Goal: Task Accomplishment & Management: Manage account settings

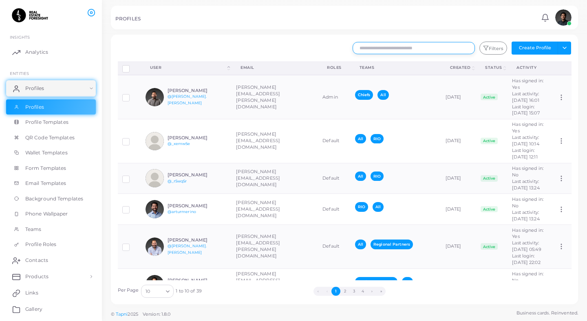
click at [458, 43] on input "text" at bounding box center [414, 48] width 122 height 12
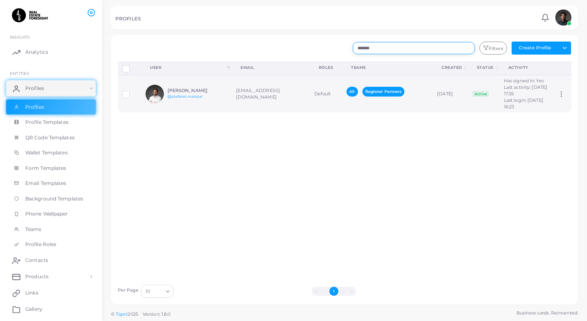
type input "*******"
click at [224, 100] on div "[PERSON_NAME] @[PERSON_NAME].[PERSON_NAME]" at bounding box center [198, 94] width 60 height 12
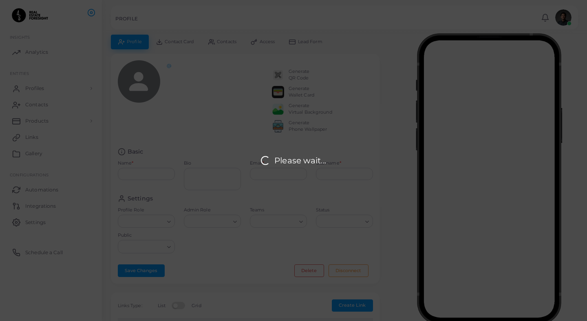
type input "**********"
type textarea "**********"
type input "**********"
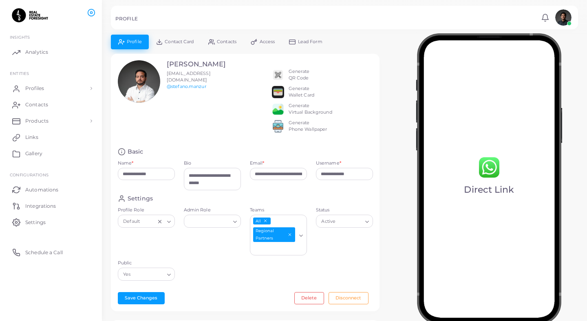
click at [271, 75] on div "Generate QR Code Generate Wallet Card Generate Virtual Background Generate Phon…" at bounding box center [322, 100] width 110 height 81
click at [275, 75] on img at bounding box center [278, 75] width 12 height 12
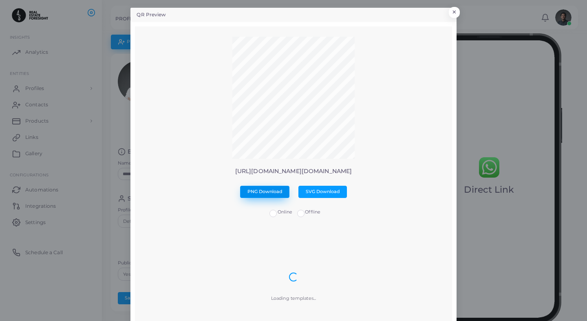
click at [271, 193] on span "PNG Download" at bounding box center [264, 192] width 35 height 6
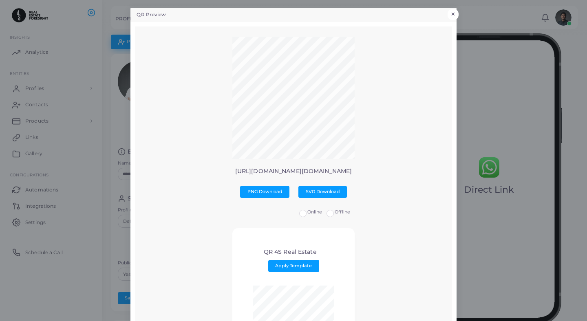
click at [453, 14] on button "×" at bounding box center [453, 14] width 11 height 11
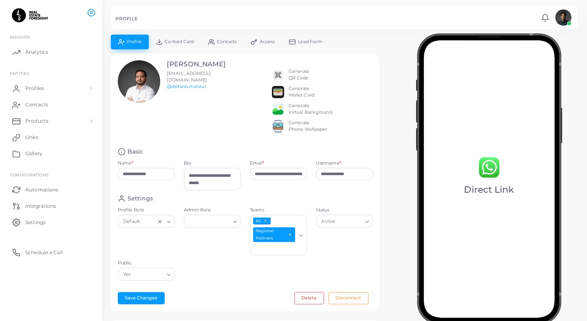
click at [186, 42] on span "Contact Card" at bounding box center [179, 42] width 29 height 4
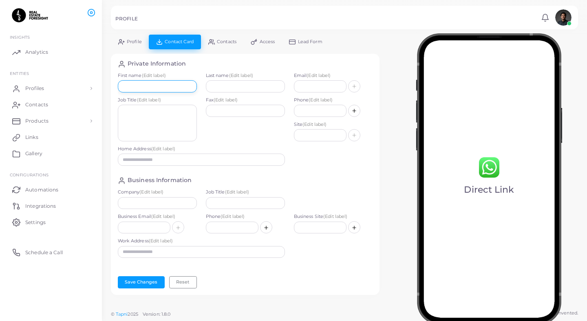
click at [166, 91] on input "text" at bounding box center [157, 86] width 79 height 12
type input "*******"
type input "******"
click at [296, 88] on input "text" at bounding box center [320, 86] width 53 height 12
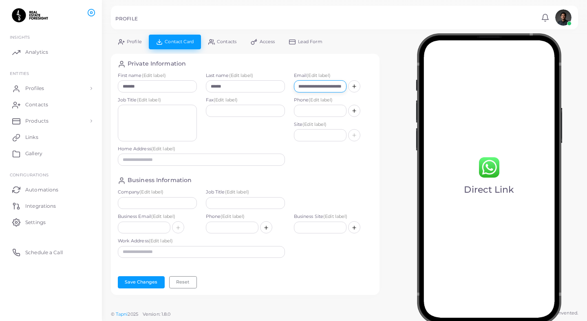
type input "**********"
click at [159, 137] on textarea at bounding box center [157, 123] width 79 height 37
type textarea "**********"
click at [148, 203] on input "text" at bounding box center [157, 203] width 79 height 12
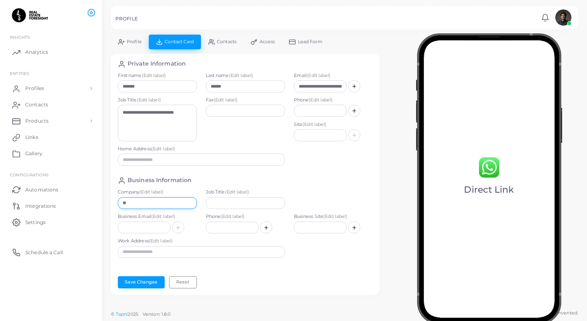
type input "**********"
click at [314, 112] on input "text" at bounding box center [320, 111] width 53 height 12
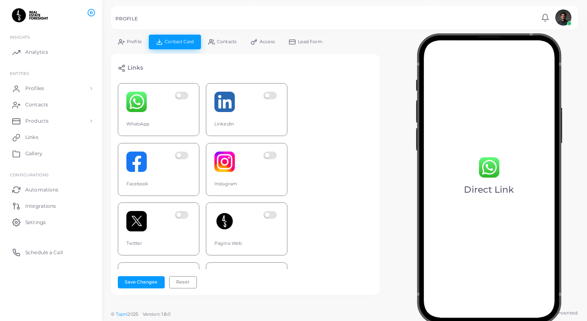
scroll to position [256, 0]
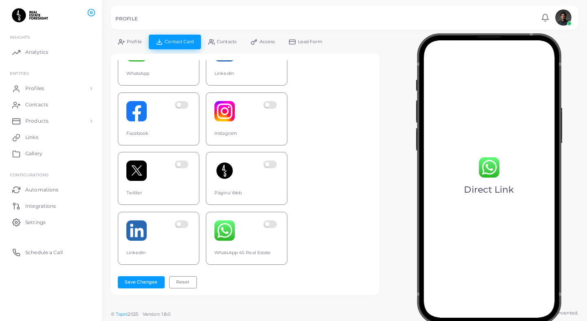
type input "**********"
click at [270, 166] on label at bounding box center [271, 171] width 16 height 20
click at [183, 223] on label at bounding box center [183, 231] width 16 height 20
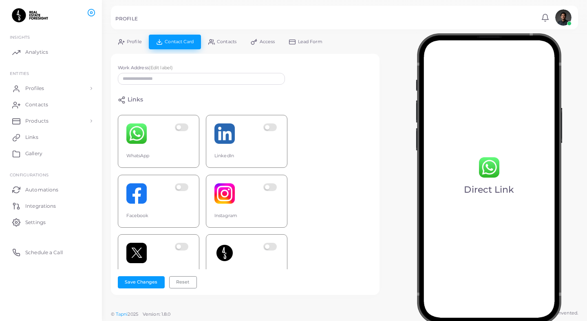
scroll to position [150, 0]
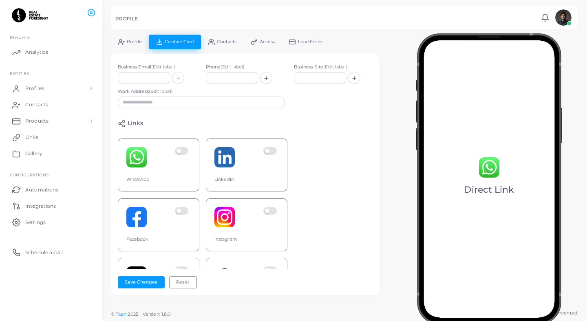
click at [267, 149] on label at bounding box center [271, 157] width 16 height 20
click at [184, 212] on label at bounding box center [183, 217] width 16 height 20
click at [149, 283] on button "Save Changes" at bounding box center [141, 282] width 47 height 12
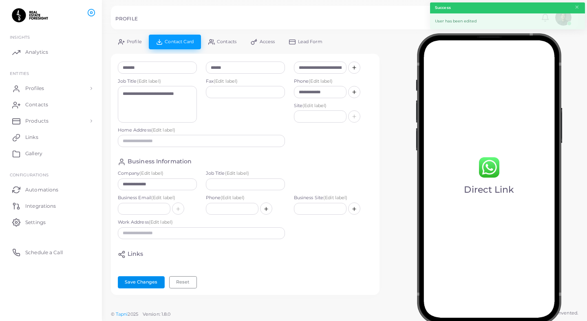
scroll to position [0, 0]
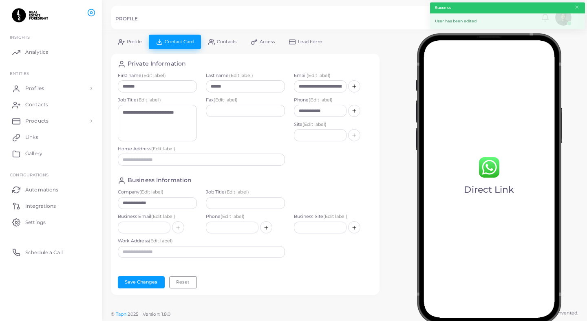
click at [232, 38] on link "Contacts" at bounding box center [222, 42] width 42 height 14
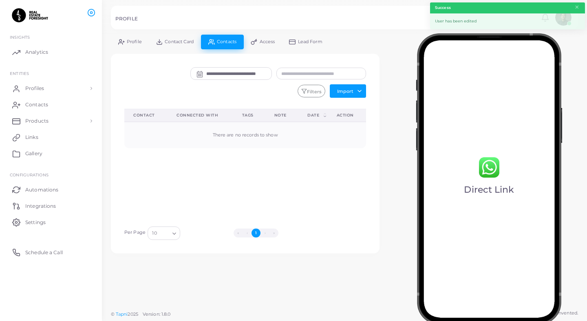
click at [133, 34] on div at bounding box center [293, 17] width 587 height 35
click at [133, 40] on span "Profile" at bounding box center [134, 42] width 15 height 4
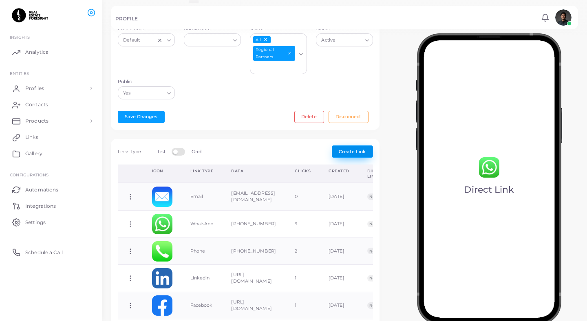
click at [338, 158] on button "Create Link" at bounding box center [352, 152] width 41 height 12
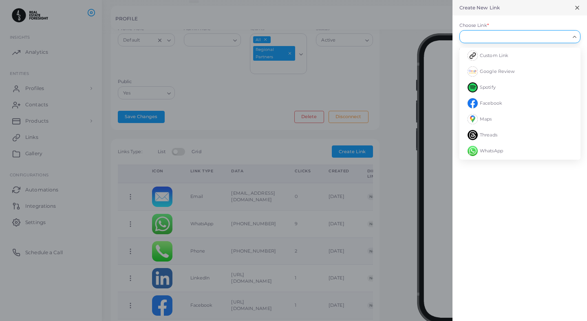
click at [490, 40] on input "Choose Link *" at bounding box center [516, 36] width 106 height 9
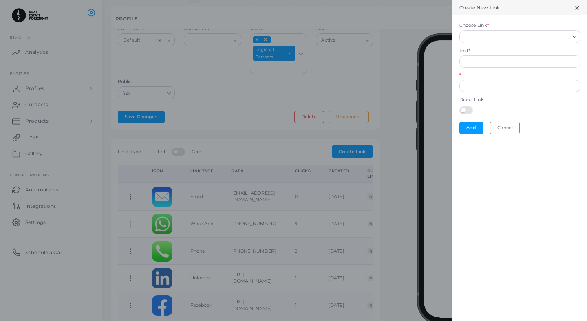
click at [433, 94] on div at bounding box center [293, 160] width 587 height 321
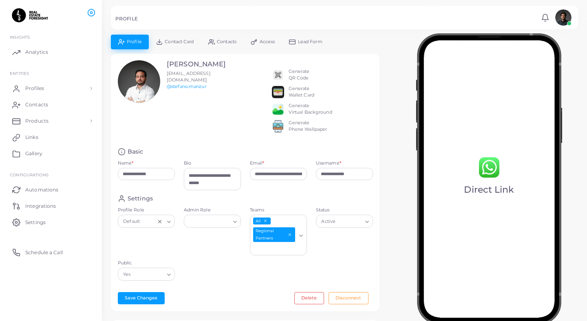
click at [329, 226] on div "Active" at bounding box center [341, 221] width 44 height 11
click at [328, 203] on div "Settings" at bounding box center [245, 199] width 255 height 8
click at [233, 228] on div "Loading..." at bounding box center [212, 221] width 57 height 13
click at [233, 203] on div "Settings" at bounding box center [245, 199] width 255 height 8
click at [181, 44] on link "Contact Card" at bounding box center [175, 42] width 52 height 14
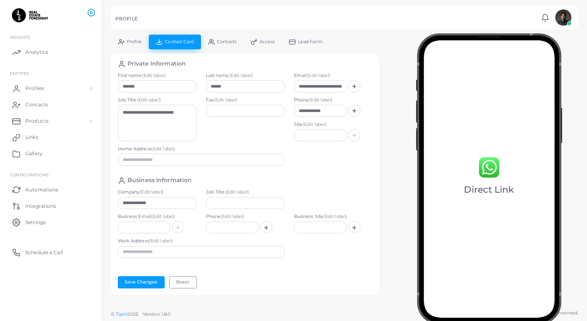
click at [219, 41] on span "Contacts" at bounding box center [227, 42] width 20 height 4
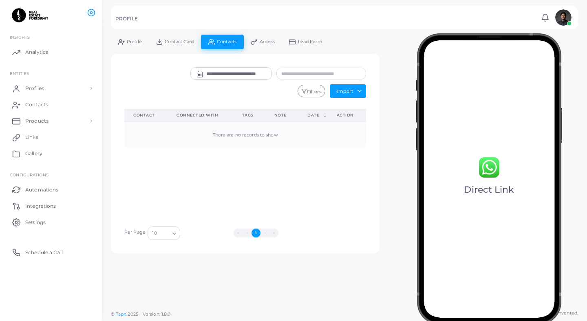
click at [253, 42] on icon at bounding box center [254, 42] width 7 height 7
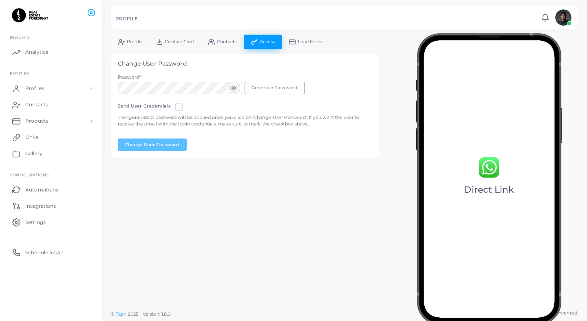
click at [300, 40] on span "Lead Form" at bounding box center [310, 42] width 24 height 4
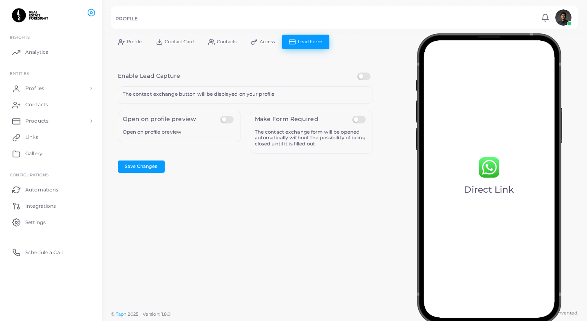
click at [141, 40] on span "Profile" at bounding box center [134, 42] width 15 height 4
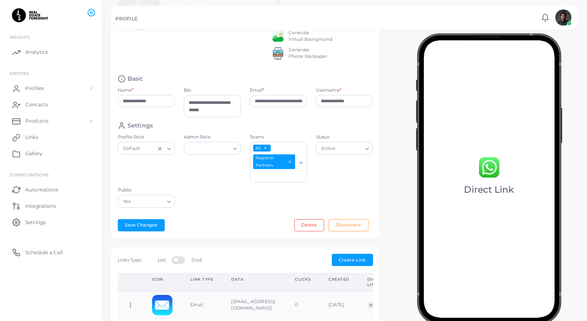
scroll to position [69, 0]
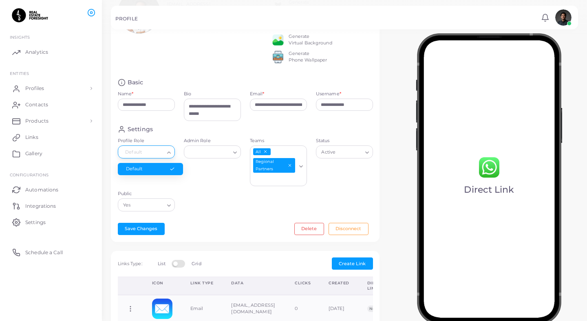
click at [170, 156] on icon "Search for option" at bounding box center [169, 153] width 6 height 6
click at [171, 156] on icon "Search for option" at bounding box center [169, 153] width 6 height 6
click at [160, 154] on line "Clear Selected" at bounding box center [159, 152] width 3 height 3
click at [167, 156] on icon "Search for option" at bounding box center [169, 153] width 6 height 6
click at [157, 174] on li "Default" at bounding box center [150, 169] width 65 height 12
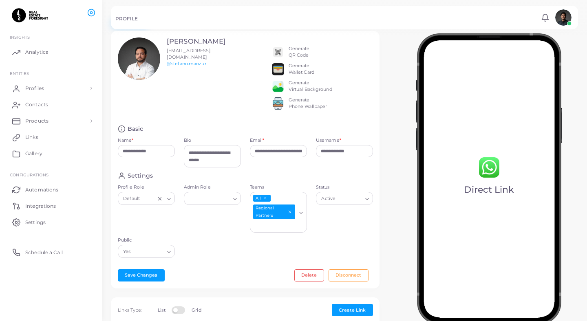
scroll to position [20, 0]
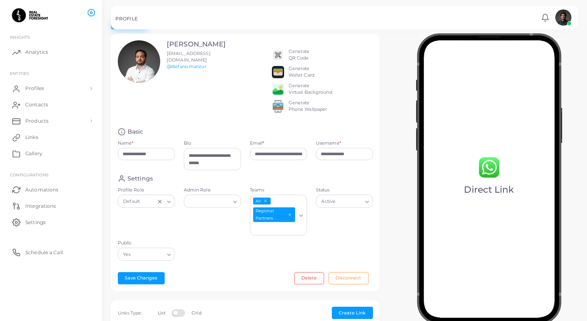
click at [318, 117] on div "Generate QR Code Generate Wallet Card Generate Virtual Background Generate Phon…" at bounding box center [322, 78] width 101 height 77
click at [313, 113] on div "Generate Phone Wallpaper" at bounding box center [308, 106] width 39 height 13
click at [281, 113] on img at bounding box center [278, 106] width 12 height 12
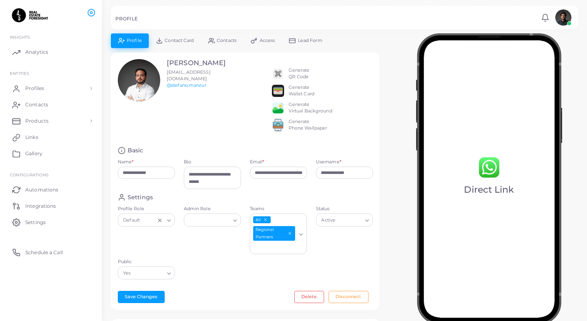
scroll to position [0, 0]
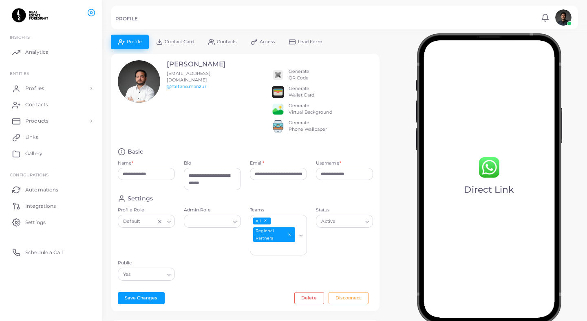
click at [183, 44] on span "Contact Card" at bounding box center [179, 42] width 29 height 4
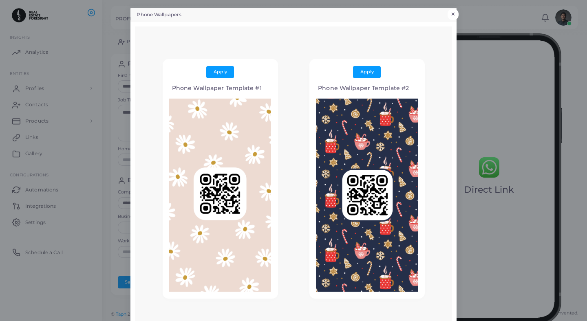
click at [452, 14] on button "×" at bounding box center [453, 14] width 11 height 11
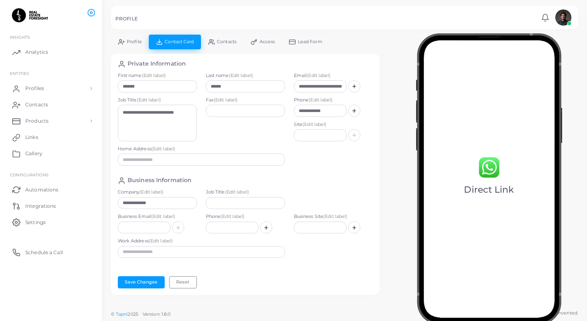
click at [232, 43] on span "Contacts" at bounding box center [227, 42] width 20 height 4
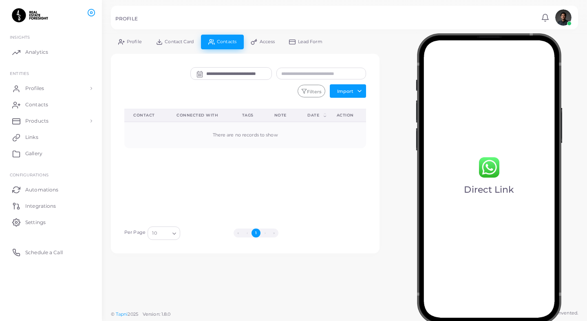
click at [182, 43] on span "Contact Card" at bounding box center [179, 42] width 29 height 4
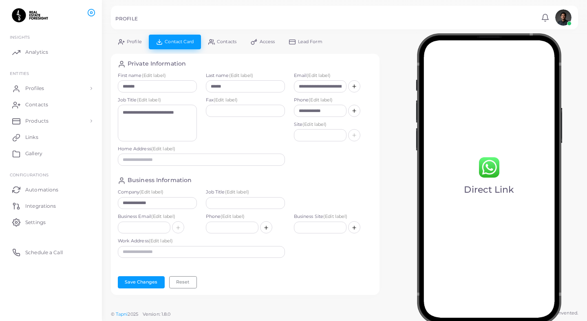
click at [269, 38] on link "Access" at bounding box center [263, 42] width 38 height 14
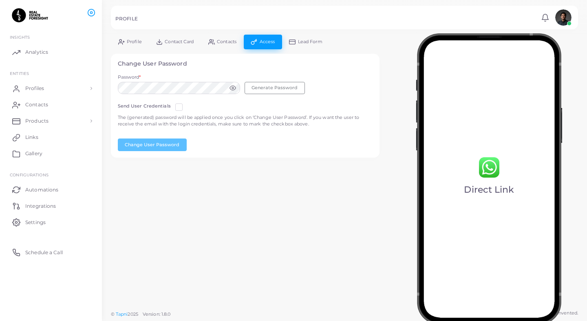
click at [289, 39] on link "Lead Form" at bounding box center [306, 42] width 48 height 14
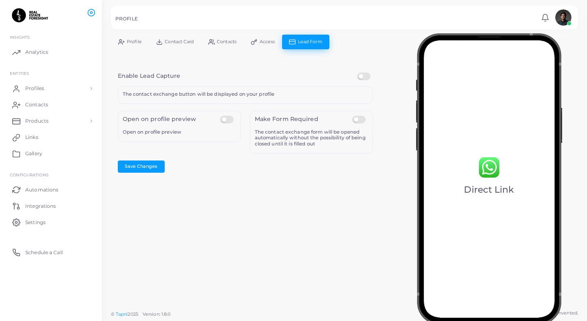
click at [130, 38] on link "Profile" at bounding box center [130, 42] width 38 height 14
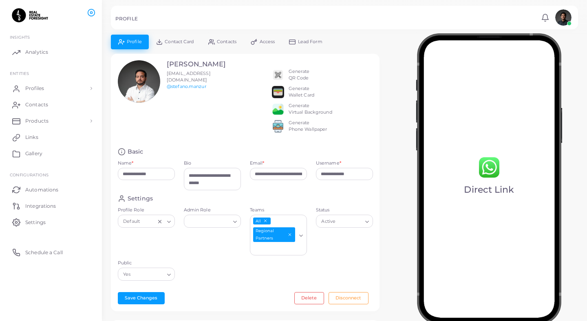
click at [196, 41] on link "Contact Card" at bounding box center [175, 42] width 52 height 14
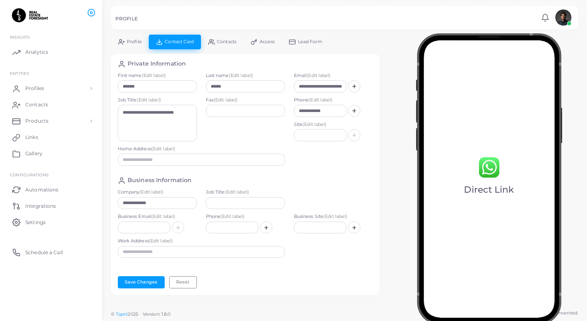
click at [223, 42] on span "Contacts" at bounding box center [227, 42] width 20 height 4
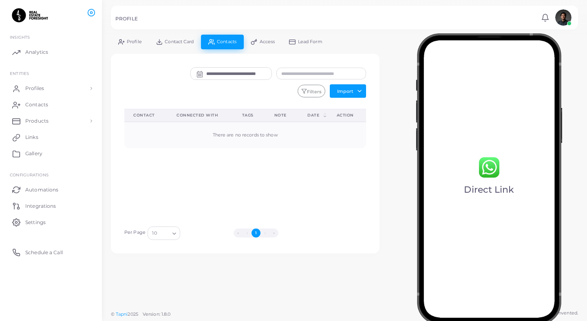
click at [261, 41] on span "Access" at bounding box center [267, 42] width 15 height 4
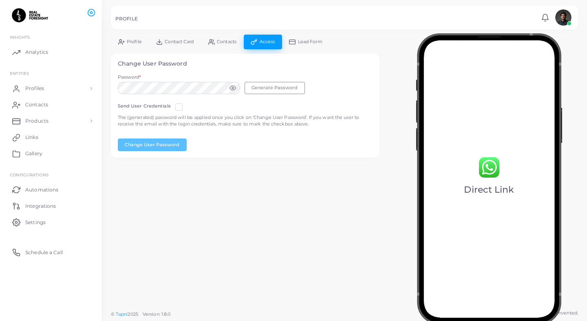
click at [298, 40] on link "Lead Form" at bounding box center [306, 42] width 48 height 14
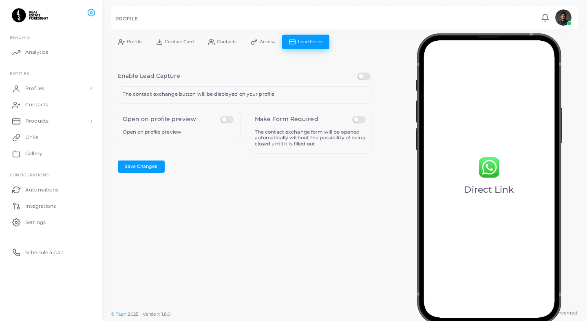
click at [175, 116] on h4 "Open on profile preview" at bounding box center [160, 119] width 74 height 7
click at [230, 116] on label at bounding box center [228, 116] width 16 height 0
click at [139, 161] on button "Save Changes" at bounding box center [141, 167] width 47 height 12
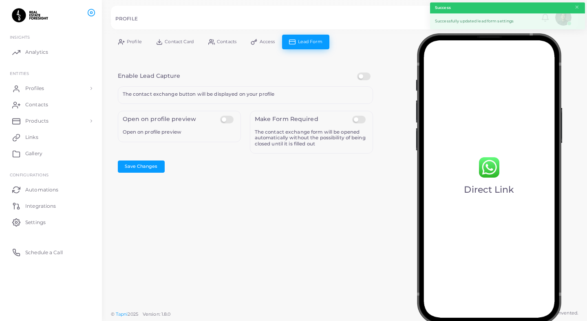
click at [134, 41] on span "Profile" at bounding box center [134, 42] width 15 height 4
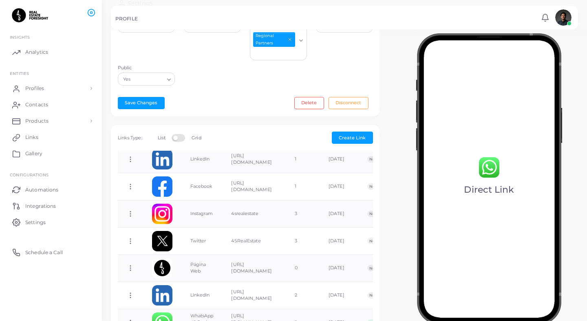
scroll to position [141, 0]
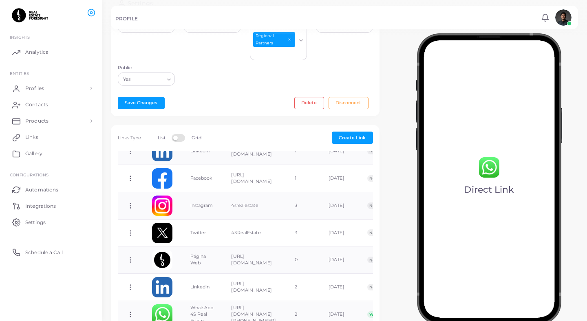
click at [483, 176] on img at bounding box center [489, 179] width 146 height 292
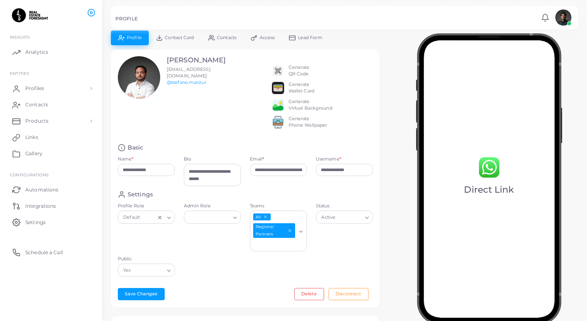
scroll to position [0, 0]
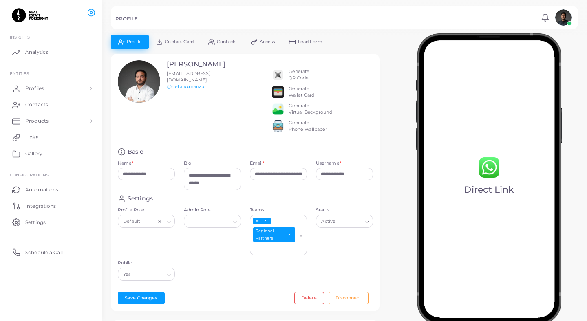
click at [181, 43] on span "Contact Card" at bounding box center [179, 42] width 29 height 4
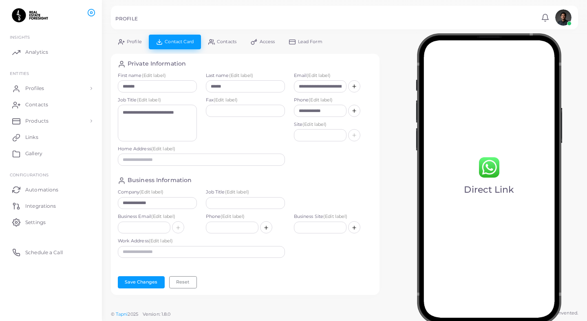
click at [225, 45] on link "Contacts" at bounding box center [222, 42] width 42 height 14
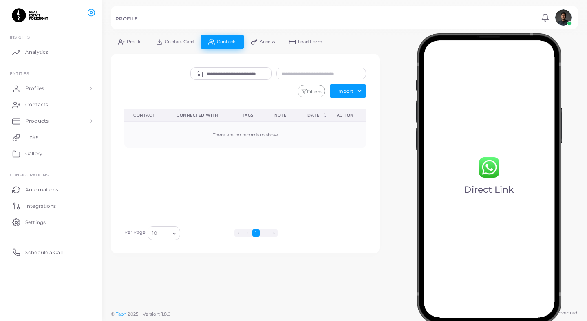
click at [262, 43] on span "Access" at bounding box center [267, 42] width 15 height 4
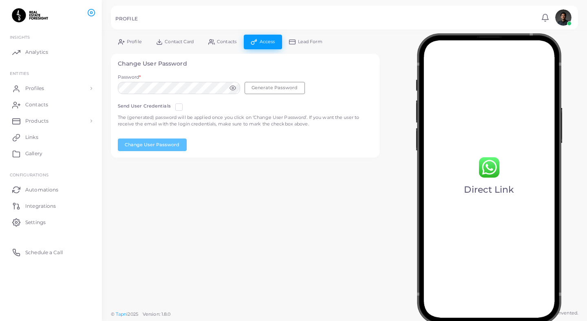
click at [297, 42] on link "Lead Form" at bounding box center [306, 42] width 48 height 14
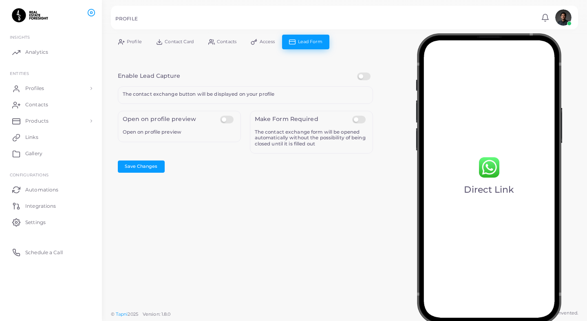
click at [359, 73] on label at bounding box center [365, 73] width 16 height 0
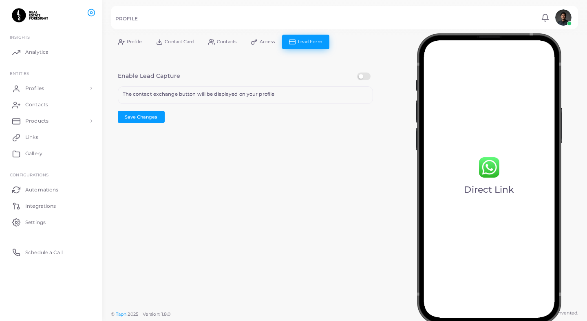
click at [366, 73] on label at bounding box center [365, 73] width 16 height 0
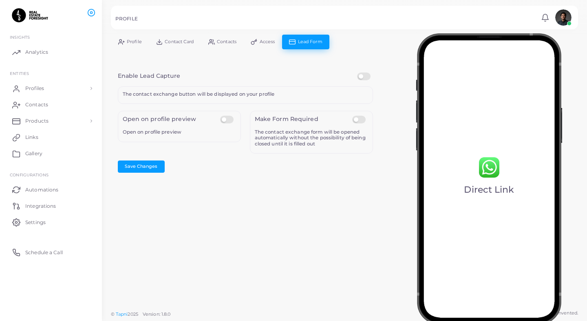
click at [222, 116] on label at bounding box center [228, 116] width 16 height 0
click at [143, 170] on button "Save Changes" at bounding box center [141, 167] width 47 height 12
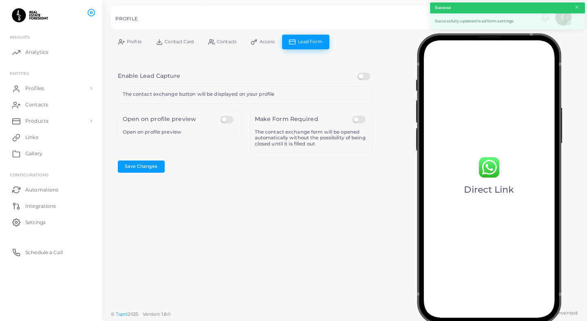
click at [152, 43] on link "Contact Card" at bounding box center [175, 42] width 52 height 14
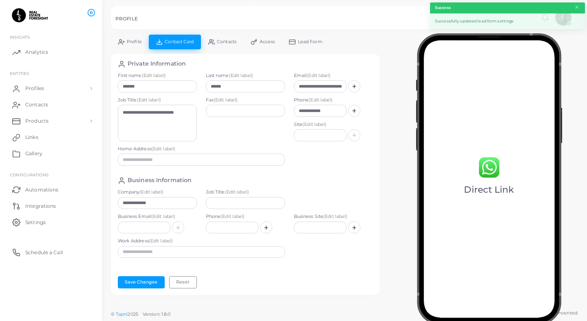
click at [129, 44] on link "Profile" at bounding box center [130, 42] width 38 height 14
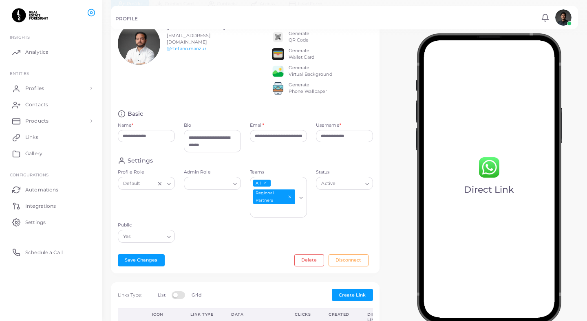
scroll to position [44, 0]
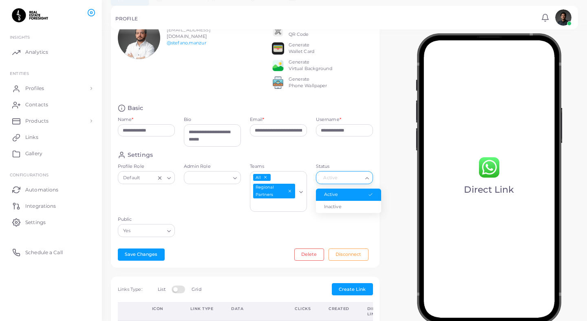
click at [327, 183] on div "Active" at bounding box center [341, 177] width 44 height 11
click at [156, 237] on div "Yes Loading..." at bounding box center [146, 230] width 57 height 13
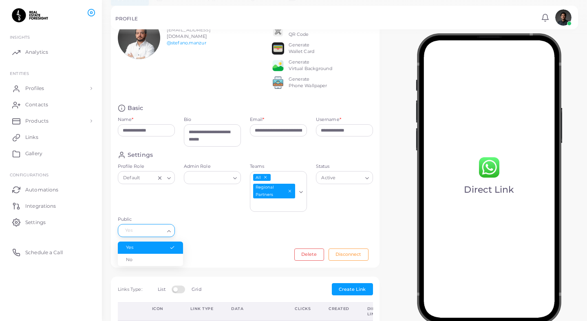
click at [157, 254] on li "Yes" at bounding box center [150, 248] width 65 height 12
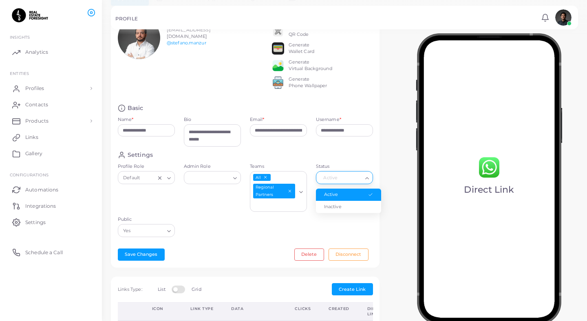
click at [347, 182] on input "Status" at bounding box center [341, 178] width 42 height 9
click at [254, 242] on div "Settings Profile Role Default Loading... Admin Role Loading... Teams All Region…" at bounding box center [245, 196] width 264 height 91
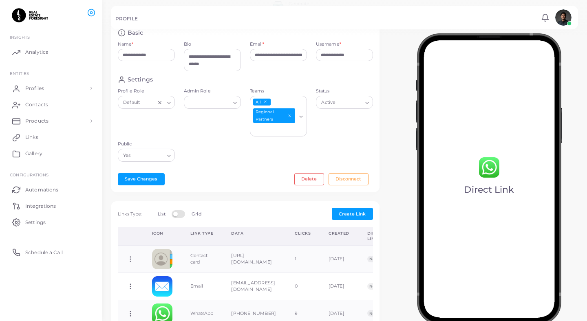
scroll to position [121, 0]
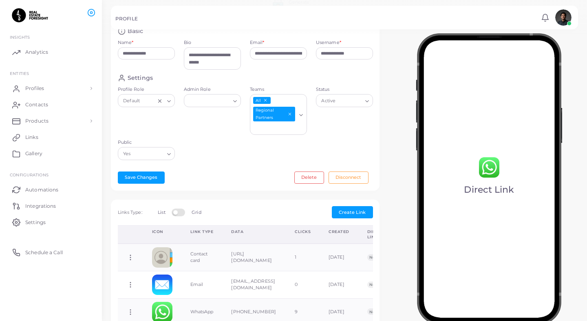
click at [155, 191] on div "**********" at bounding box center [245, 62] width 269 height 258
click at [153, 183] on button "Save Changes" at bounding box center [141, 178] width 47 height 12
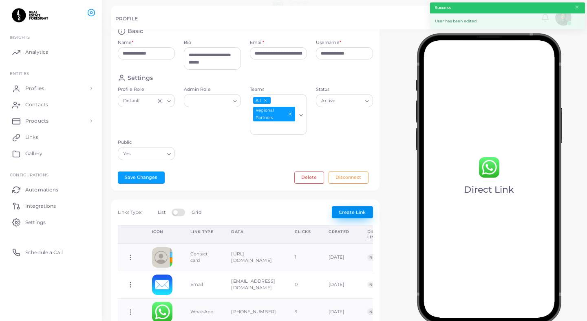
click at [342, 215] on span "Create Link" at bounding box center [352, 213] width 27 height 6
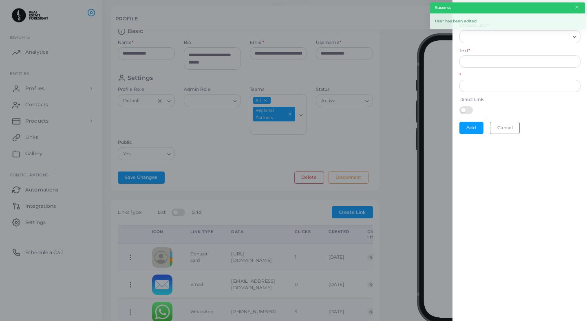
click at [470, 108] on label at bounding box center [468, 109] width 16 height 7
click at [466, 111] on label at bounding box center [468, 109] width 16 height 7
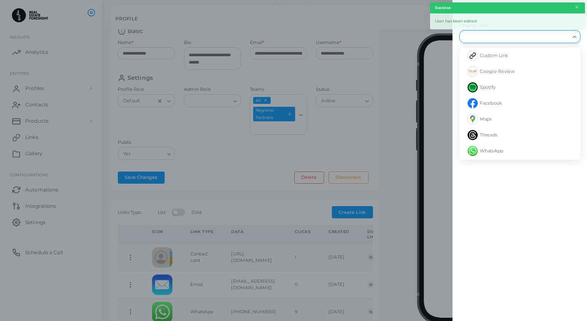
click at [488, 41] on input "Choose Link *" at bounding box center [516, 36] width 106 height 9
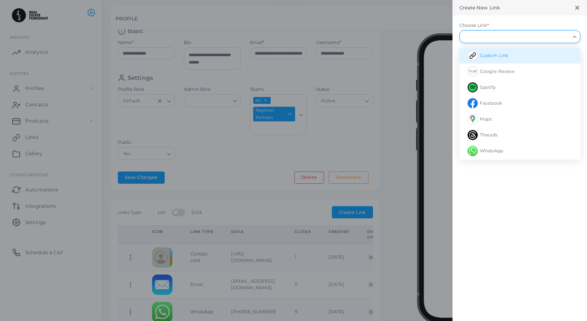
click at [488, 58] on span "Custom Link" at bounding box center [494, 56] width 29 height 6
type input "**********"
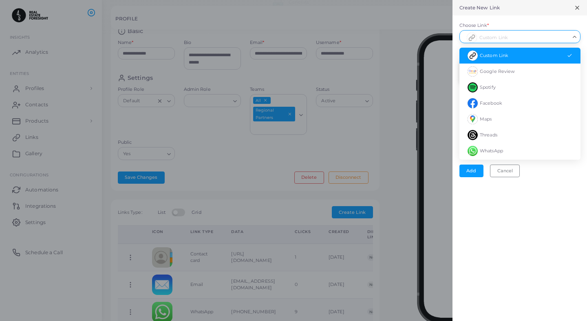
click at [510, 33] on input "Choose Link *" at bounding box center [516, 36] width 106 height 9
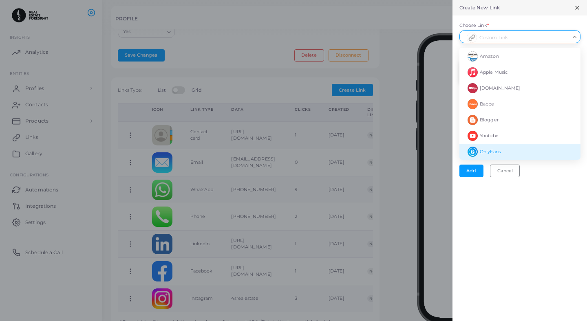
scroll to position [285, 0]
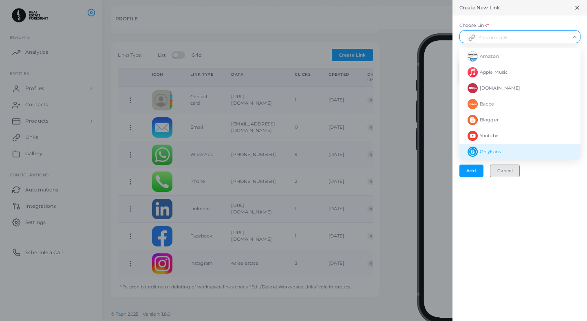
click at [504, 172] on button "Cancel" at bounding box center [505, 171] width 30 height 12
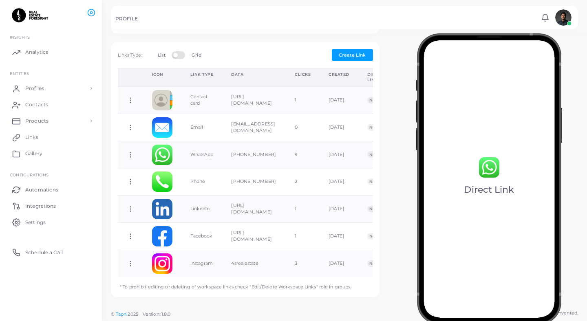
click at [480, 166] on img at bounding box center [489, 179] width 146 height 292
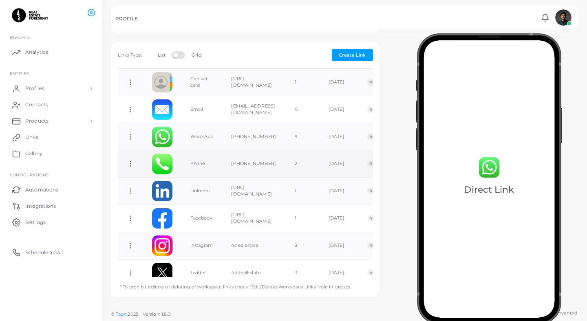
scroll to position [0, 0]
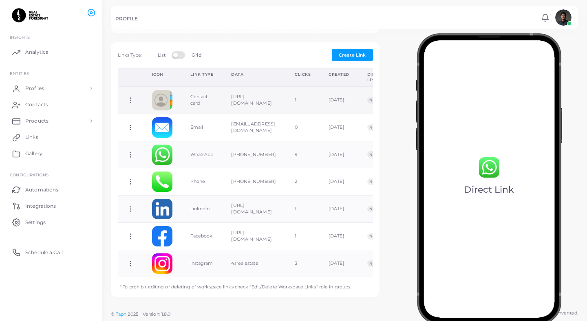
click at [239, 95] on td "[URL][DOMAIN_NAME]" at bounding box center [254, 99] width 64 height 27
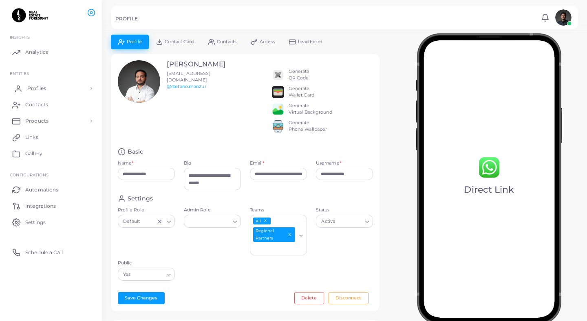
click at [66, 88] on link "Profiles" at bounding box center [51, 88] width 90 height 16
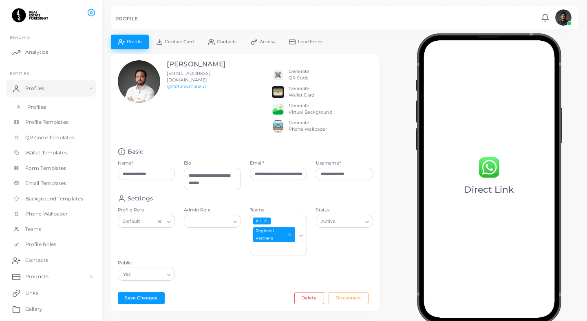
click at [62, 104] on link "Profiles" at bounding box center [51, 106] width 90 height 15
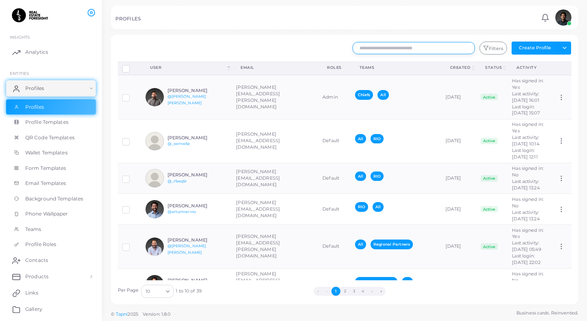
click at [411, 51] on input "text" at bounding box center [414, 48] width 122 height 12
type input "*******"
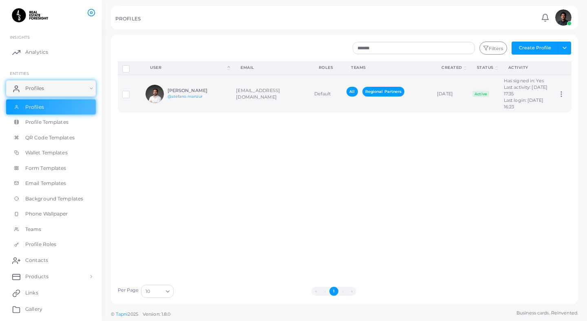
click at [252, 106] on td "[EMAIL_ADDRESS][DOMAIN_NAME]" at bounding box center [271, 94] width 78 height 38
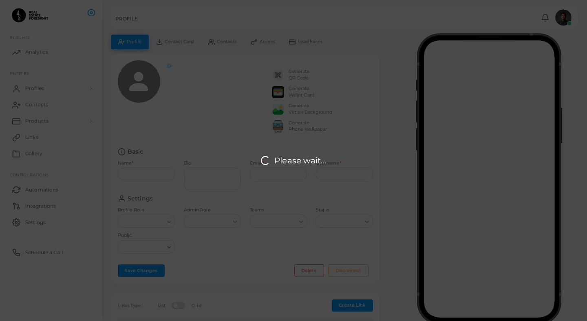
type input "**********"
type textarea "**********"
type input "**********"
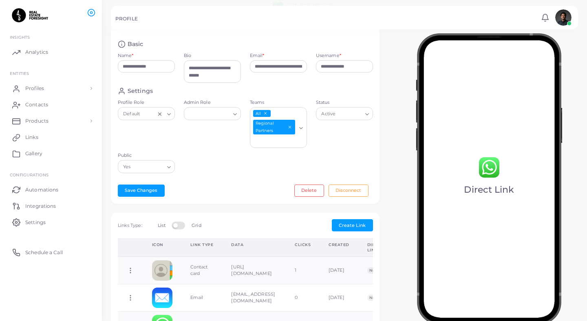
scroll to position [109, 0]
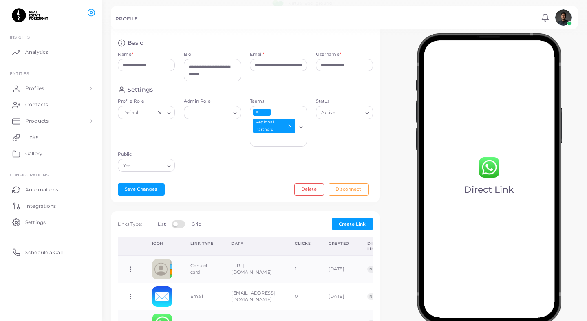
click at [179, 227] on label at bounding box center [180, 224] width 16 height 7
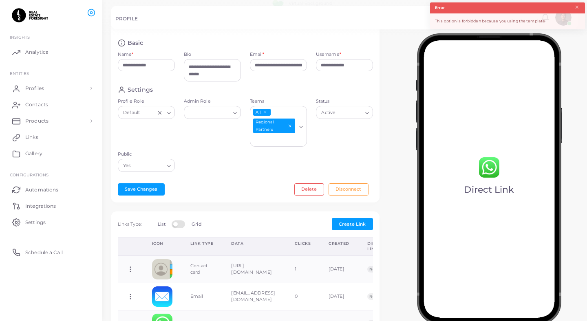
click at [182, 227] on label at bounding box center [180, 224] width 16 height 7
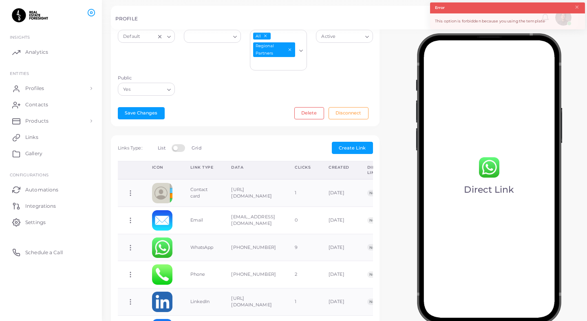
scroll to position [285, 0]
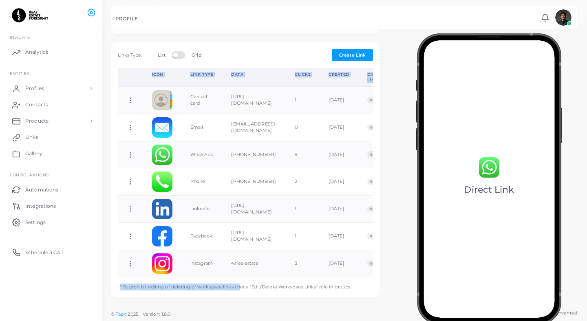
drag, startPoint x: 239, startPoint y: 288, endPoint x: 371, endPoint y: 288, distance: 132.1
click at [372, 288] on div "Icon Link Type Data Clicks Created Direct Link Workspace Link Copy Link Edit Li…" at bounding box center [245, 179] width 264 height 223
click at [347, 285] on p "* To prohibit editing or deleting of workspace links check "Edit/Delete Workspa…" at bounding box center [232, 283] width 238 height 13
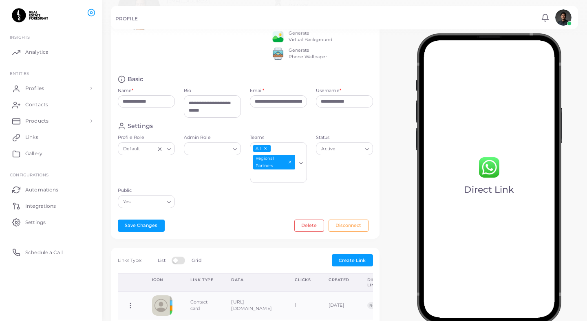
scroll to position [0, 0]
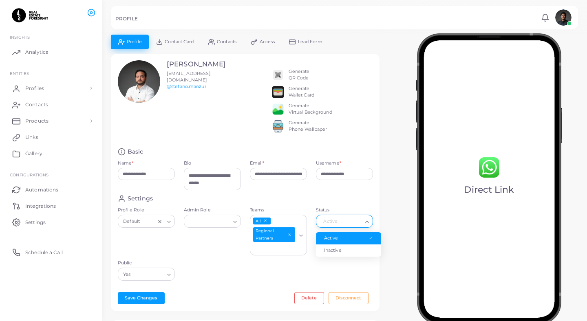
click at [340, 224] on input "Status" at bounding box center [341, 221] width 42 height 9
click at [218, 226] on input "Admin Role" at bounding box center [209, 221] width 42 height 9
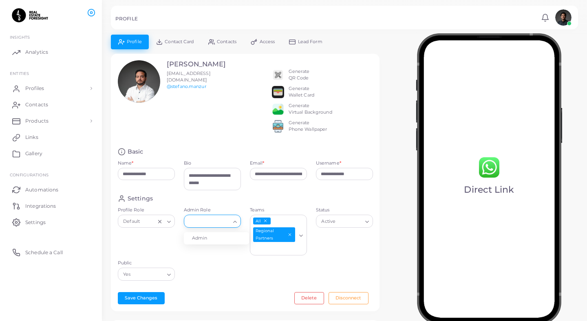
click at [150, 226] on input "Profile Role" at bounding box center [148, 221] width 13 height 9
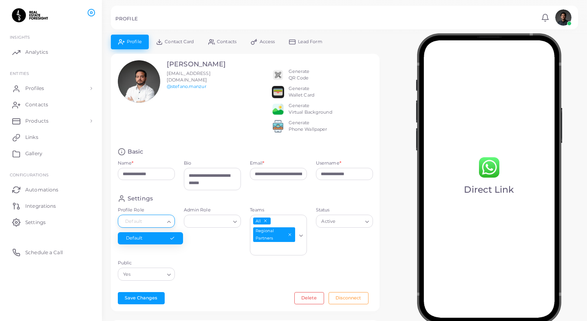
click at [171, 202] on div "Settings" at bounding box center [245, 199] width 255 height 8
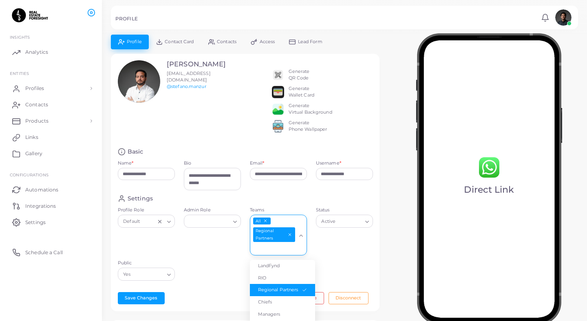
click at [301, 239] on icon "Search for option" at bounding box center [301, 236] width 6 height 6
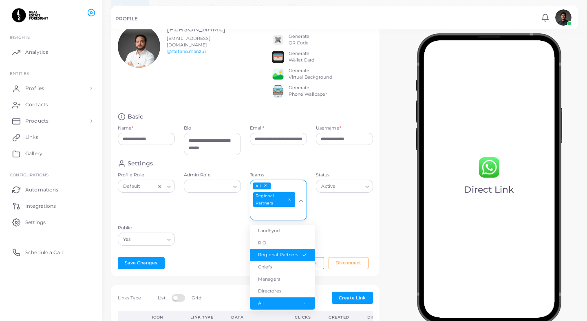
scroll to position [36, 0]
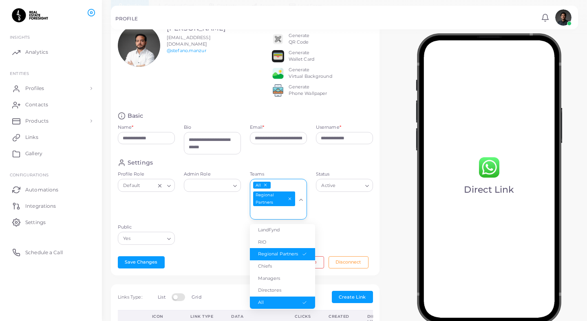
click at [335, 224] on div "Status Active Loading..." at bounding box center [345, 197] width 66 height 53
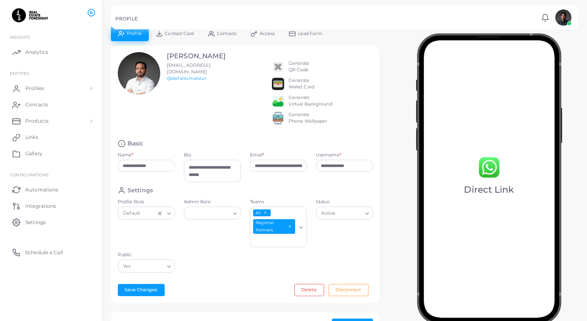
scroll to position [0, 0]
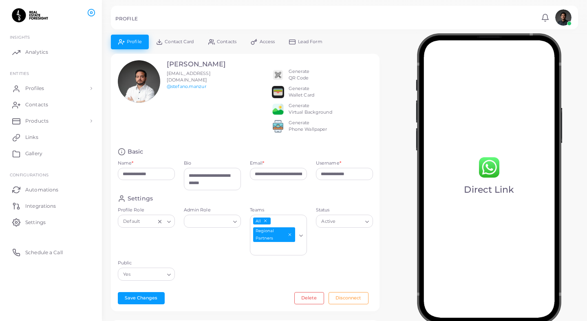
click at [197, 43] on link "Contact Card" at bounding box center [175, 42] width 52 height 14
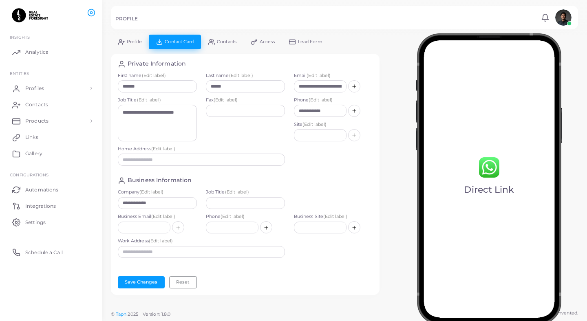
click at [217, 39] on link "Contacts" at bounding box center [222, 42] width 42 height 14
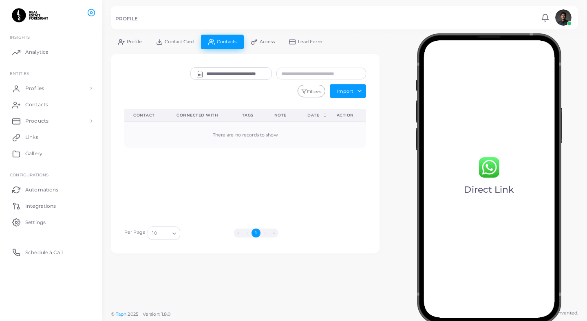
click at [255, 41] on icon at bounding box center [254, 42] width 7 height 7
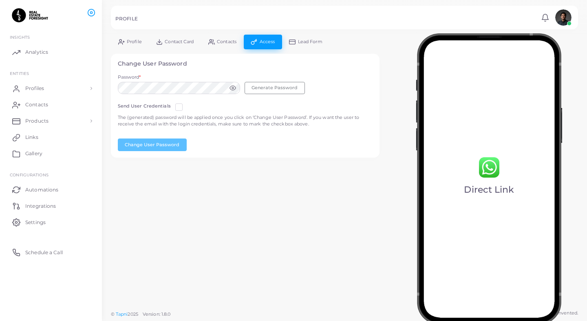
click at [302, 40] on span "Lead Form" at bounding box center [310, 42] width 24 height 4
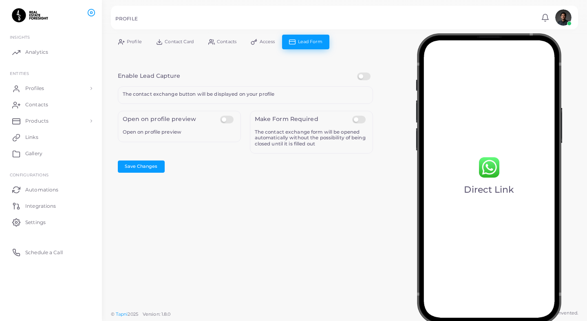
click at [124, 41] on link "Profile" at bounding box center [130, 42] width 38 height 14
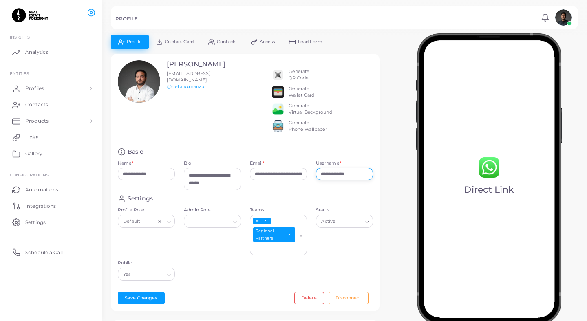
click at [330, 175] on input "**********" at bounding box center [344, 174] width 57 height 12
click at [285, 180] on input "**********" at bounding box center [278, 174] width 57 height 12
click at [219, 187] on textarea "**********" at bounding box center [212, 179] width 57 height 22
click at [164, 178] on input "**********" at bounding box center [146, 174] width 57 height 12
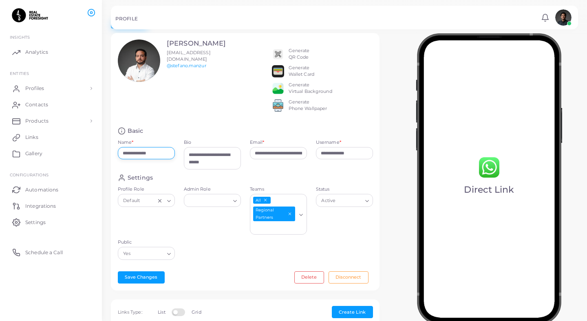
scroll to position [31, 0]
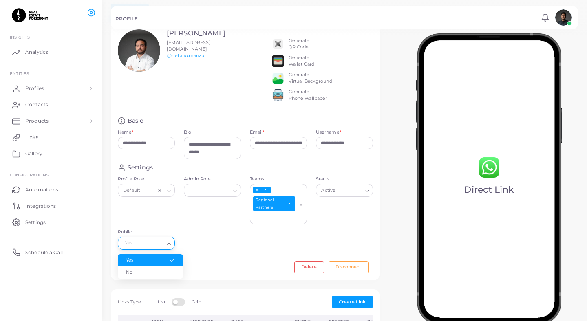
click at [171, 243] on div "Yes Loading..." at bounding box center [146, 243] width 57 height 13
click at [339, 191] on div "Active" at bounding box center [341, 190] width 44 height 11
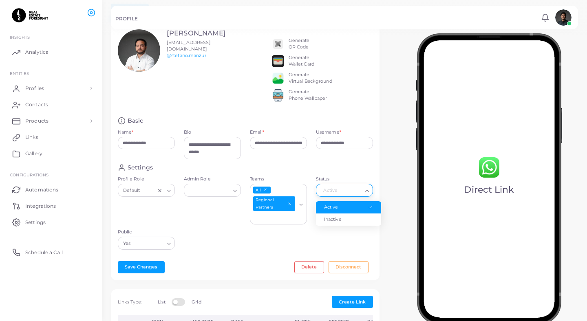
click at [198, 236] on div "Settings Profile Role Default Loading... Admin Role Loading... Teams All Region…" at bounding box center [245, 209] width 264 height 91
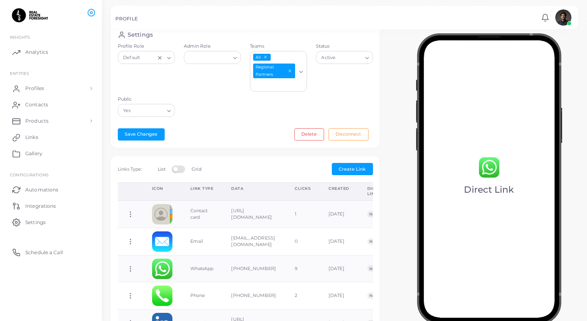
scroll to position [165, 0]
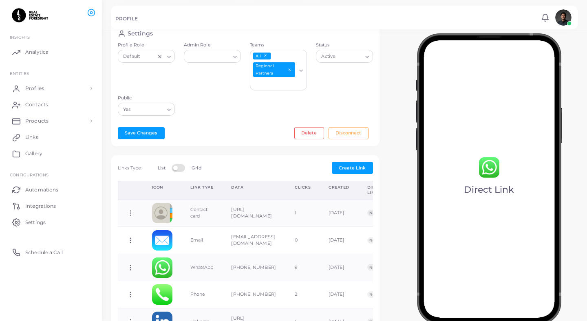
click at [179, 171] on label at bounding box center [180, 167] width 16 height 7
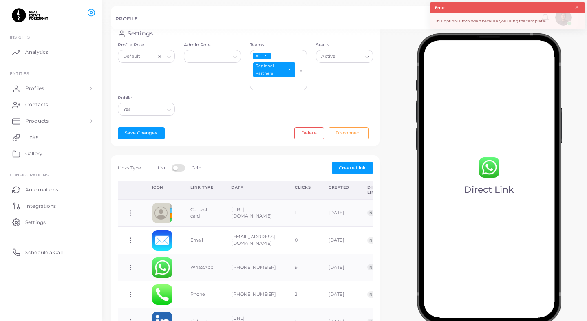
click at [188, 171] on label at bounding box center [180, 167] width 16 height 7
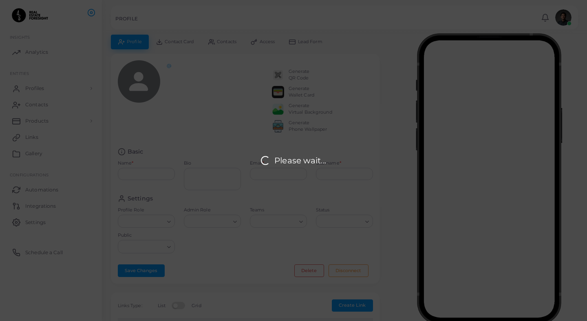
type input "**********"
type textarea "**********"
type input "**********"
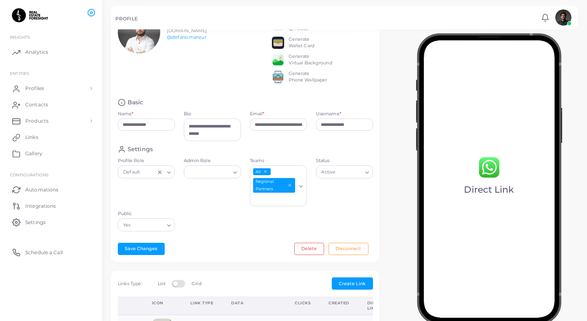
scroll to position [50, 0]
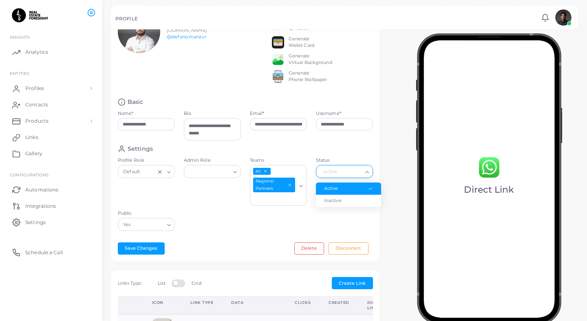
click at [323, 176] on div "Active" at bounding box center [341, 171] width 44 height 11
click at [310, 159] on div "Settings Profile Role Default Loading... Admin Role Loading... Teams All Region…" at bounding box center [245, 190] width 264 height 91
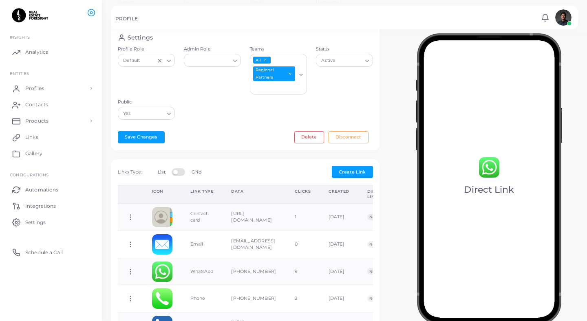
scroll to position [166, 0]
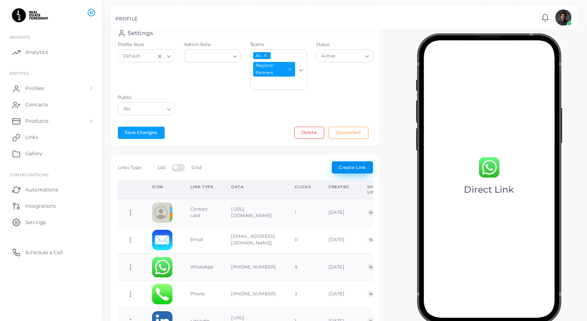
click at [341, 170] on button "Create Link" at bounding box center [352, 167] width 41 height 12
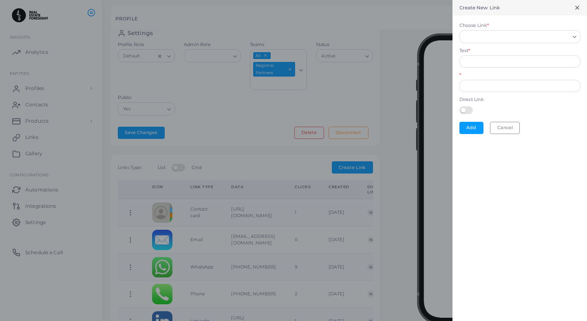
click at [473, 104] on div "Direct Link" at bounding box center [520, 106] width 121 height 18
click at [470, 104] on div at bounding box center [520, 109] width 121 height 11
click at [468, 108] on label at bounding box center [468, 109] width 16 height 7
click at [497, 33] on input "Choose Link *" at bounding box center [516, 36] width 106 height 9
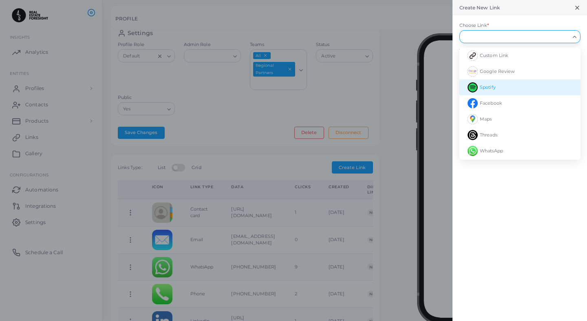
click at [498, 85] on li "Spotify" at bounding box center [520, 88] width 121 height 16
type input "*******"
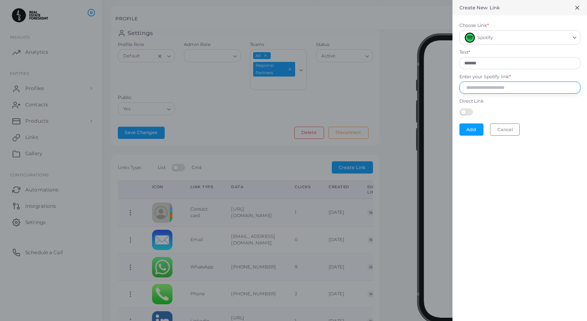
click at [498, 85] on input "Enter your Spotify link *" at bounding box center [520, 88] width 121 height 12
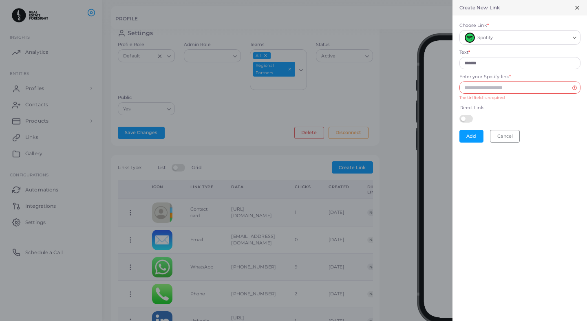
click at [479, 150] on div "Create New Link Choose Link * Spotify Loading... Text * ******* Enter your Spot…" at bounding box center [520, 160] width 135 height 321
click at [493, 133] on button "Cancel" at bounding box center [505, 136] width 30 height 12
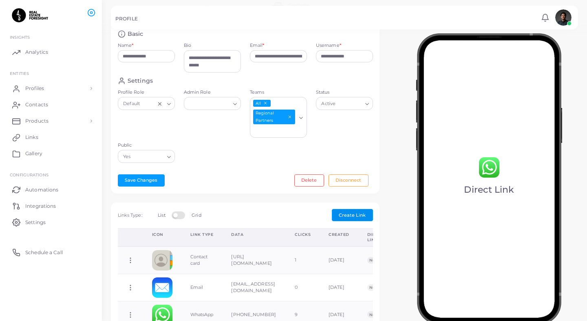
scroll to position [0, 0]
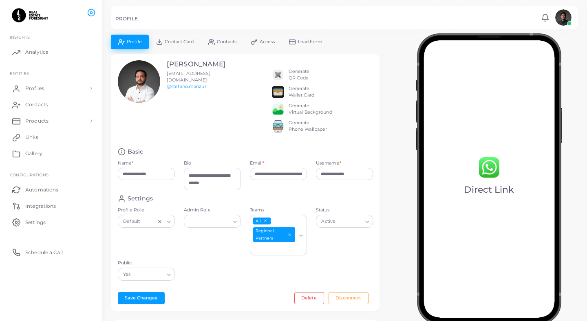
click at [198, 45] on link "Contact Card" at bounding box center [175, 42] width 52 height 14
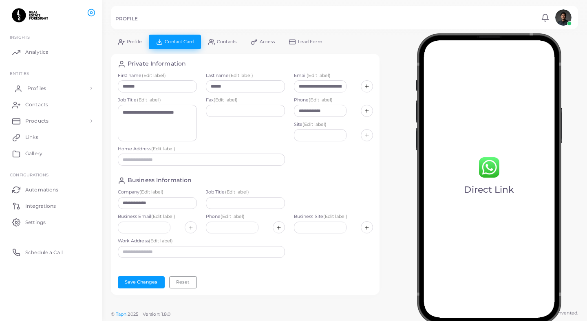
click at [60, 81] on link "Profiles" at bounding box center [51, 88] width 90 height 16
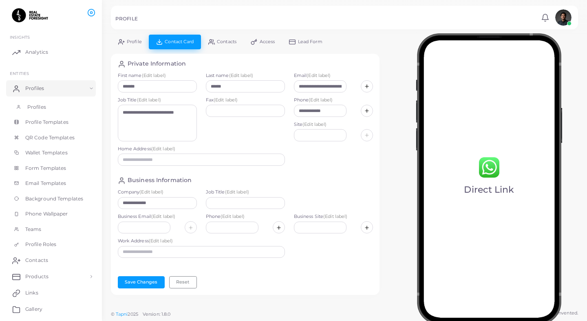
click at [53, 112] on link "Profiles" at bounding box center [51, 106] width 90 height 15
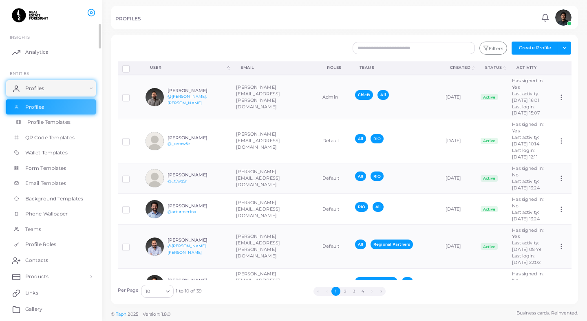
click at [57, 122] on span "Profile Templates" at bounding box center [48, 122] width 43 height 7
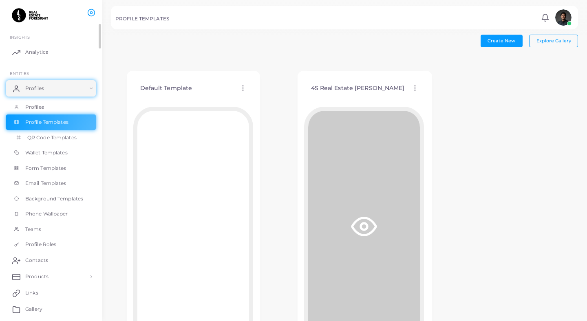
click at [53, 134] on span "QR Code Templates" at bounding box center [51, 137] width 49 height 7
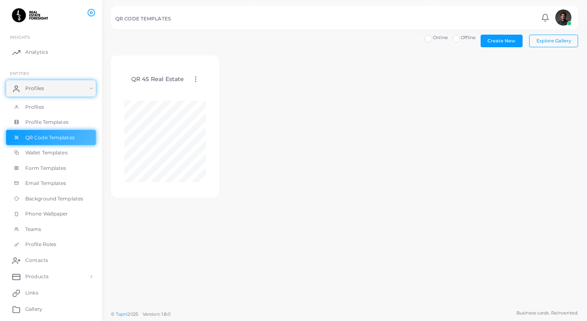
click at [195, 79] on circle at bounding box center [195, 79] width 1 height 1
click at [232, 95] on link "Assign template" at bounding box center [228, 100] width 67 height 11
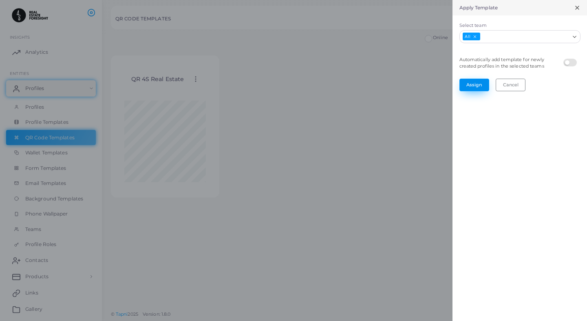
click at [477, 79] on button "Assign" at bounding box center [475, 85] width 30 height 12
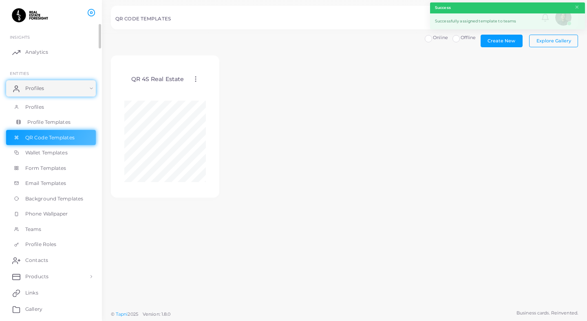
click at [67, 117] on link "Profile Templates" at bounding box center [51, 122] width 90 height 15
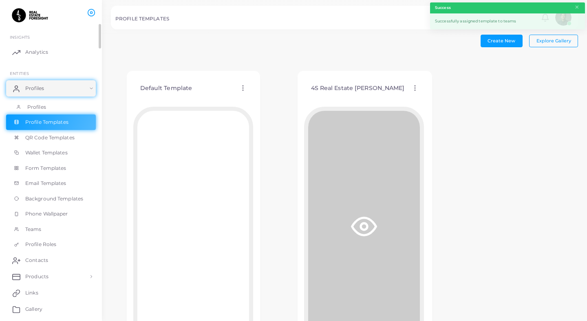
click at [63, 109] on link "Profiles" at bounding box center [51, 106] width 90 height 15
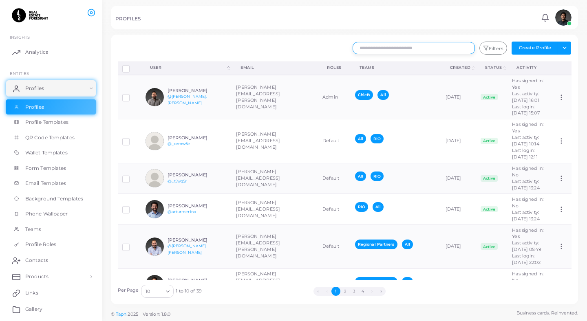
click at [416, 48] on input "text" at bounding box center [414, 48] width 122 height 12
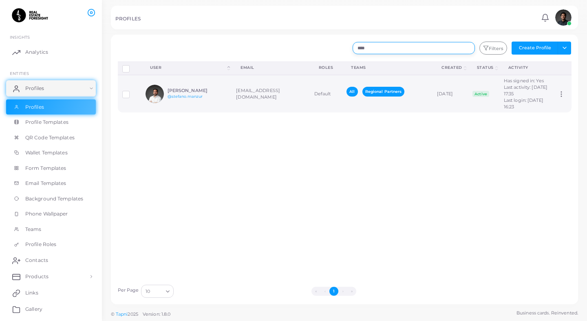
type input "****"
click at [294, 104] on td "[EMAIL_ADDRESS][DOMAIN_NAME]" at bounding box center [271, 94] width 78 height 38
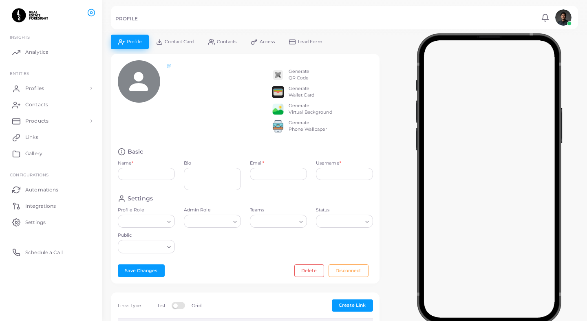
type input "**********"
type textarea "**********"
type input "**********"
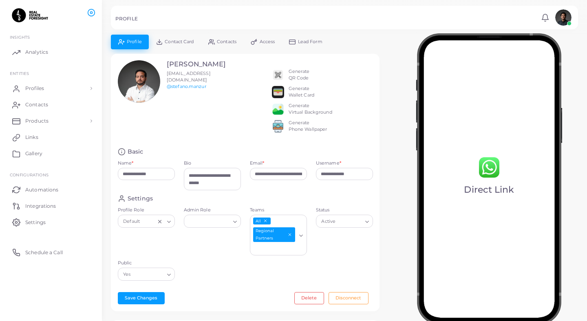
click at [295, 74] on div "Generate QR Code" at bounding box center [299, 74] width 21 height 13
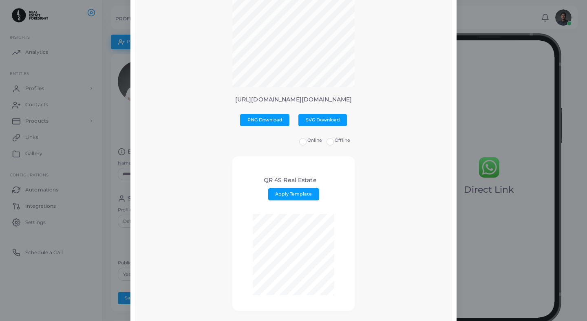
scroll to position [93, 0]
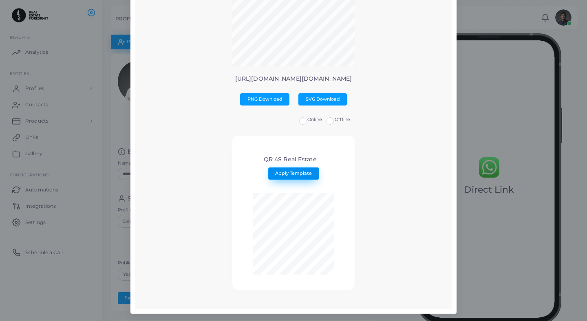
click at [282, 169] on button "Apply Template" at bounding box center [293, 174] width 51 height 12
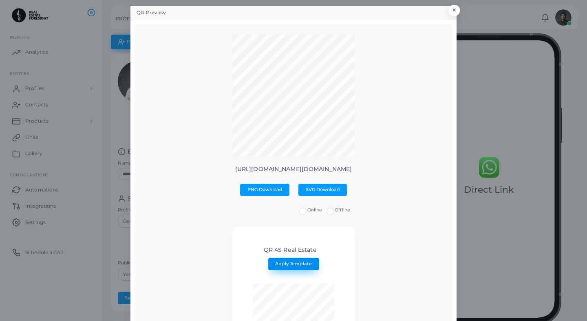
scroll to position [0, 0]
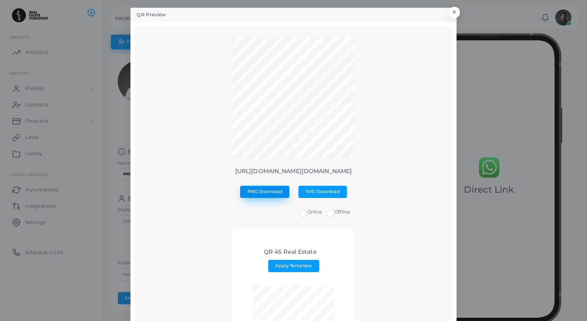
click at [275, 187] on button "PNG Download" at bounding box center [264, 192] width 49 height 12
click at [342, 212] on span "Offline" at bounding box center [342, 212] width 15 height 6
click at [315, 214] on span "Online" at bounding box center [314, 212] width 15 height 6
click at [453, 8] on header "QR Preview ×" at bounding box center [293, 15] width 326 height 14
click at [453, 13] on button "×" at bounding box center [453, 14] width 11 height 11
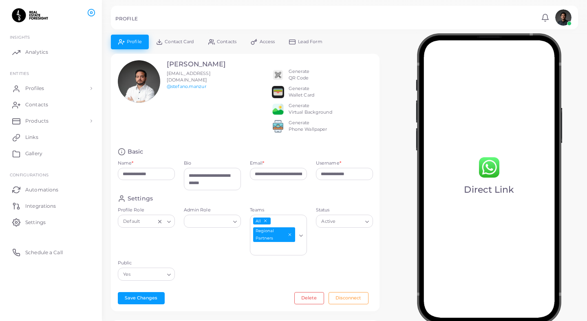
click at [292, 36] on link "Lead Form" at bounding box center [306, 42] width 48 height 14
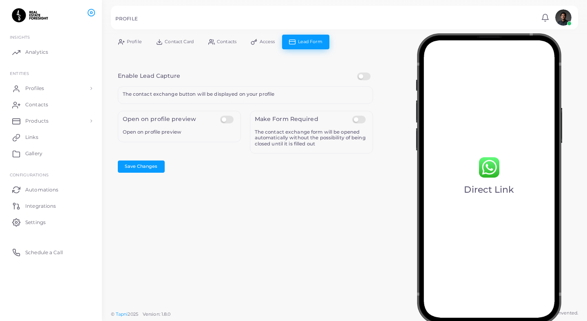
click at [265, 40] on span "Access" at bounding box center [267, 42] width 15 height 4
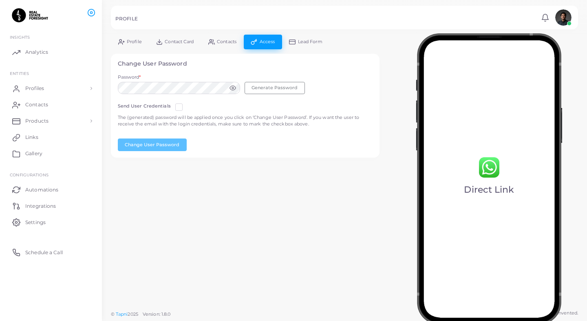
click at [218, 42] on span "Contacts" at bounding box center [227, 42] width 20 height 4
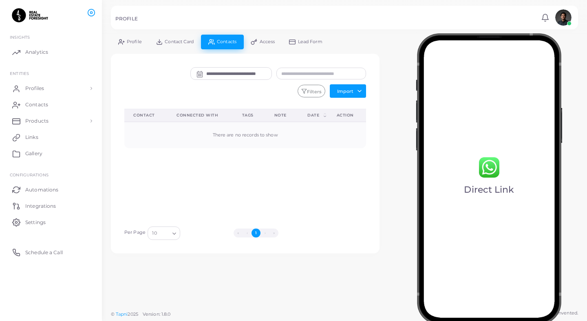
click at [177, 38] on link "Contact Card" at bounding box center [175, 42] width 52 height 14
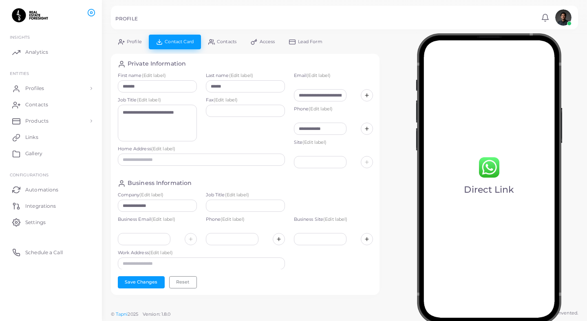
click at [140, 48] on link "Profile" at bounding box center [130, 42] width 38 height 14
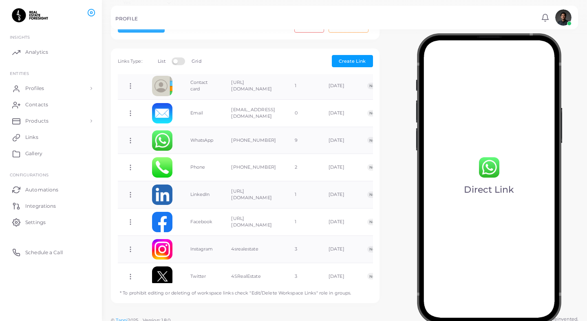
scroll to position [21, 0]
click at [286, 144] on td "[PHONE_NUMBER]" at bounding box center [254, 139] width 64 height 27
click at [286, 146] on td "[PHONE_NUMBER]" at bounding box center [254, 139] width 64 height 27
click at [128, 144] on icon at bounding box center [130, 139] width 7 height 7
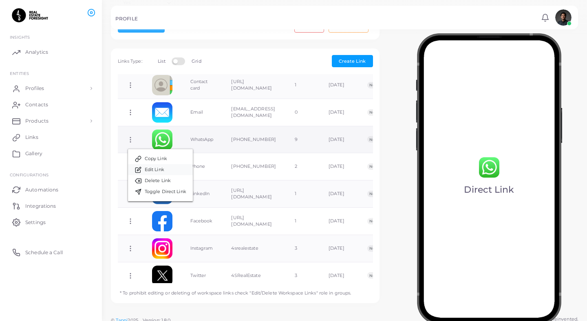
click at [172, 168] on link "Edit Link" at bounding box center [160, 169] width 65 height 11
type input "********"
type input "**********"
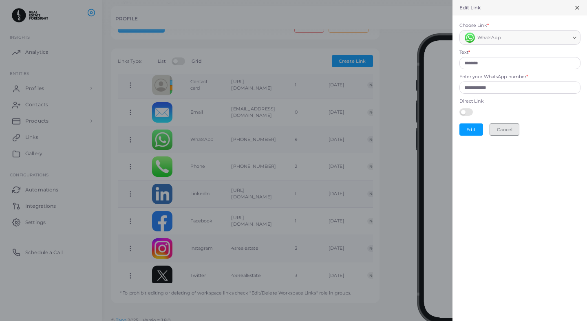
click at [496, 124] on button "Cancel" at bounding box center [505, 130] width 30 height 12
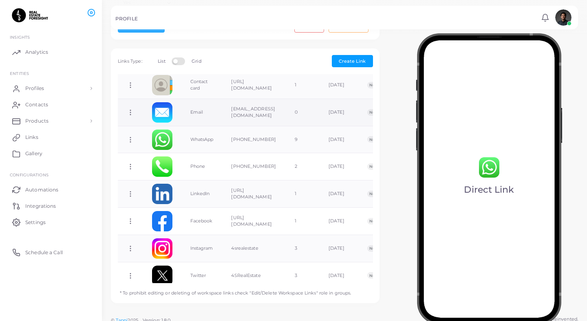
scroll to position [0, 0]
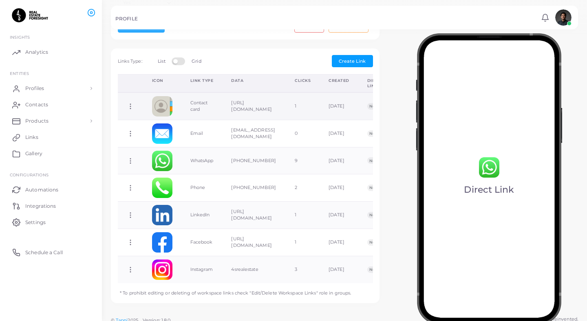
click at [134, 110] on icon at bounding box center [130, 106] width 7 height 7
click at [164, 152] on link "Toggle Direct Link" at bounding box center [166, 155] width 65 height 11
click at [192, 163] on td "WhatsApp" at bounding box center [201, 160] width 41 height 27
click at [130, 165] on icon at bounding box center [130, 160] width 7 height 7
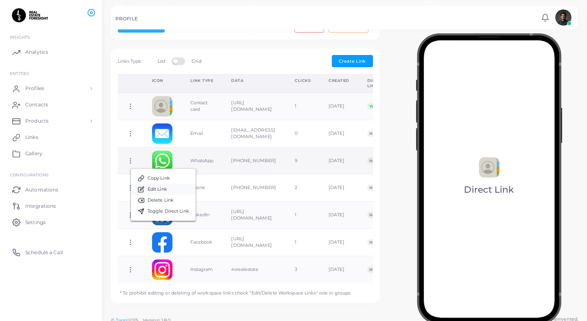
click at [150, 187] on span "Edit Link" at bounding box center [158, 189] width 20 height 7
type input "********"
type input "**********"
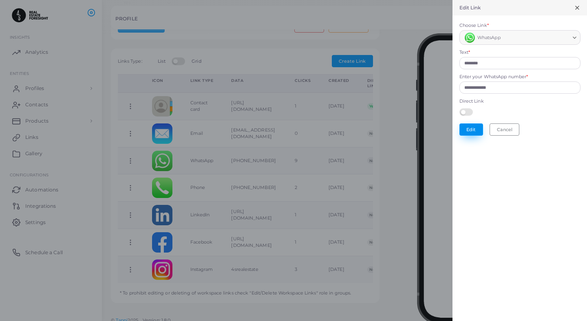
click at [472, 128] on button "Edit" at bounding box center [472, 130] width 24 height 12
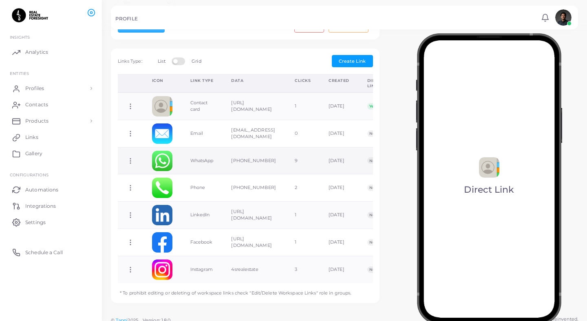
click at [130, 159] on circle at bounding box center [130, 159] width 1 height 1
click at [127, 110] on icon at bounding box center [130, 106] width 7 height 7
click at [152, 155] on span "Toggle Direct Link" at bounding box center [165, 156] width 42 height 7
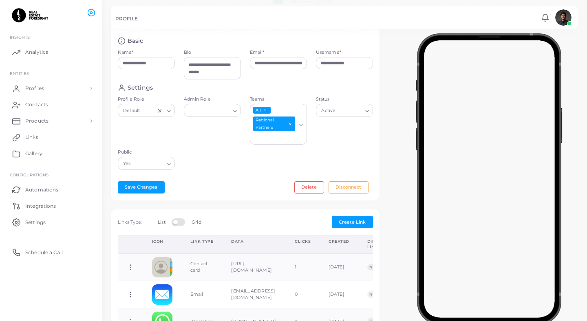
scroll to position [194, 0]
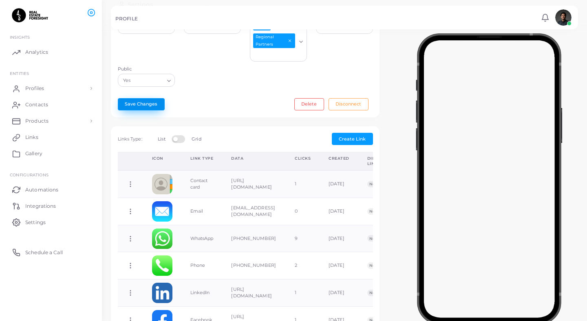
click at [157, 110] on button "Save Changes" at bounding box center [141, 104] width 47 height 12
